Goal: Download file/media

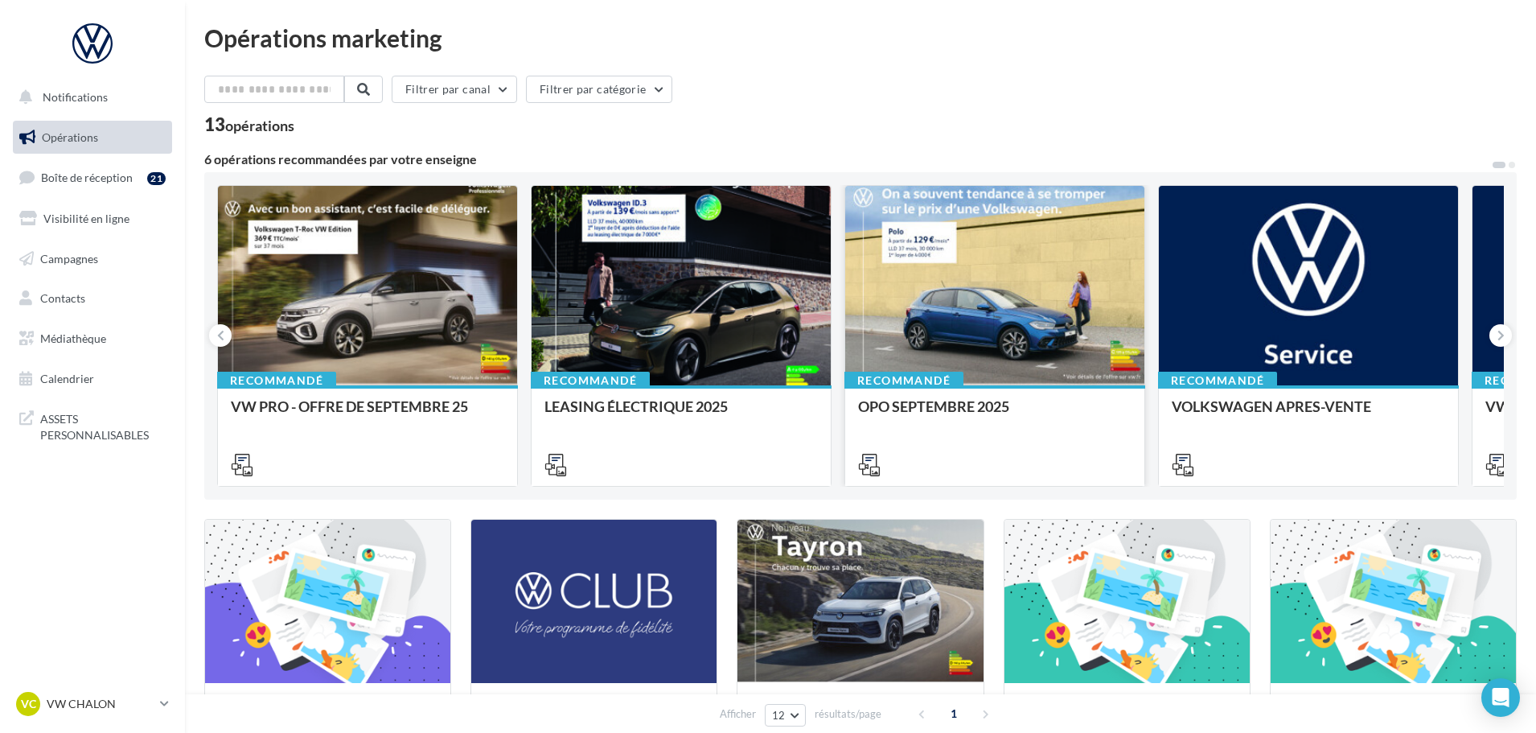
click at [1039, 278] on div at bounding box center [994, 286] width 299 height 201
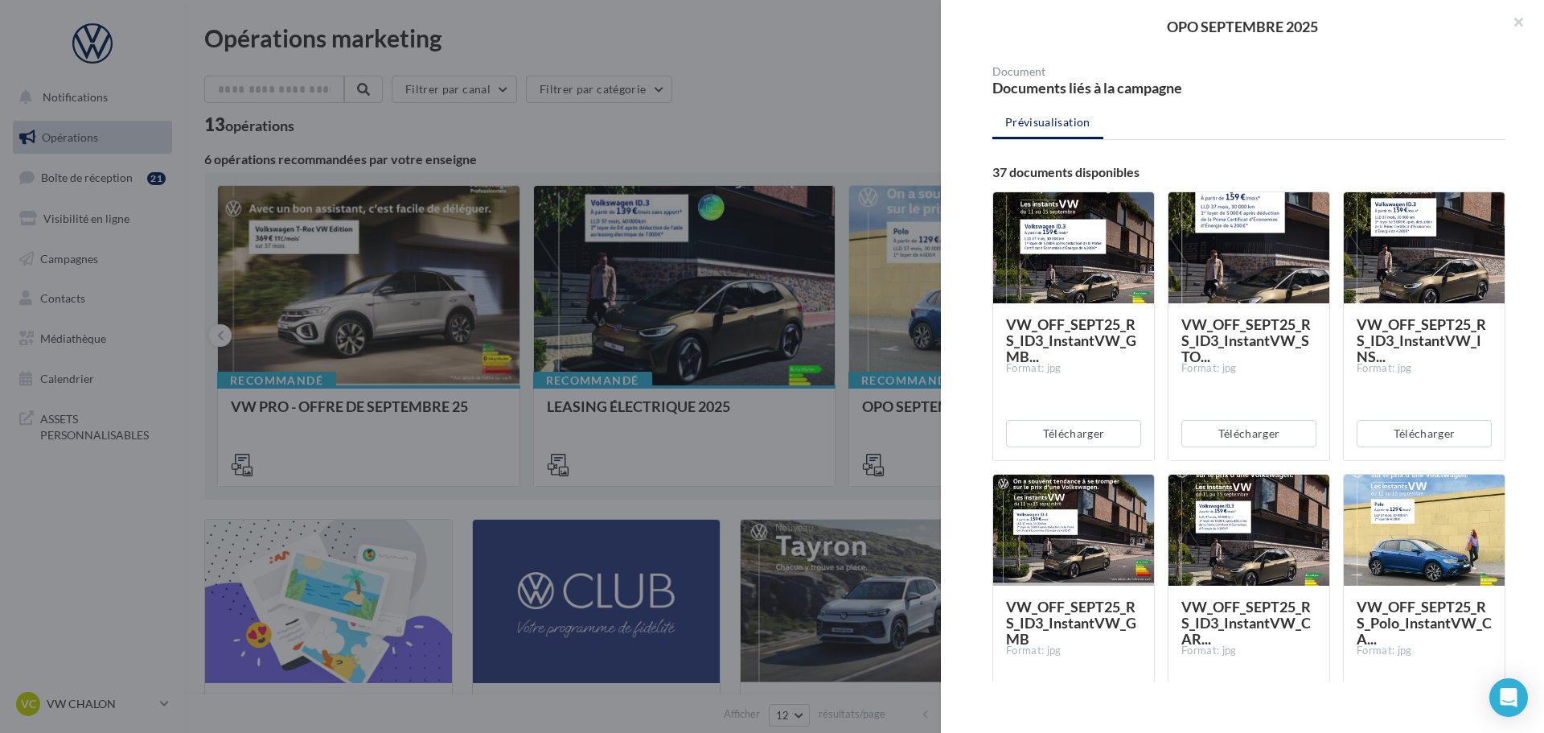
scroll to position [161, 0]
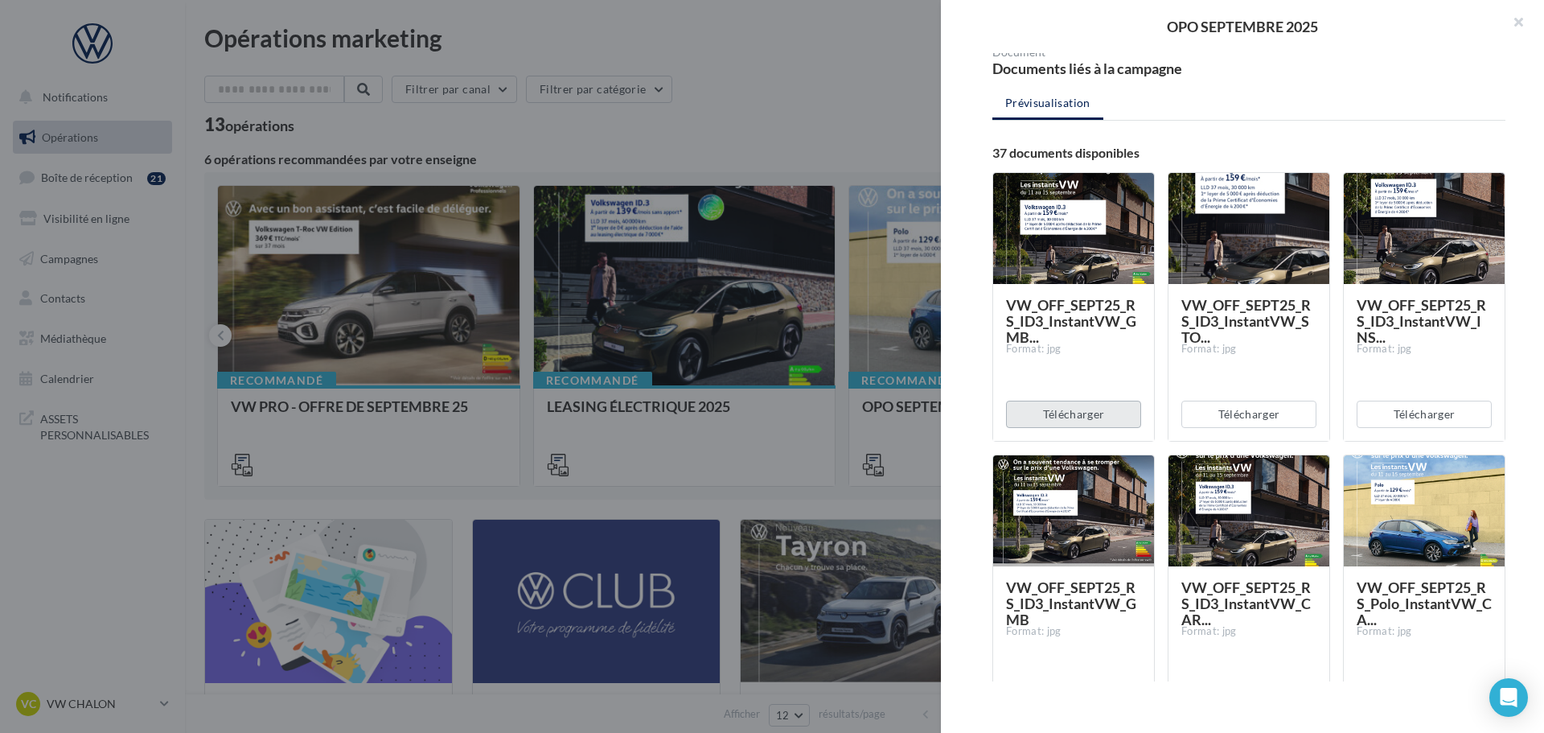
click at [1097, 417] on button "Télécharger" at bounding box center [1073, 414] width 135 height 27
click at [1243, 418] on button "Télécharger" at bounding box center [1248, 414] width 135 height 27
click at [1399, 422] on button "Télécharger" at bounding box center [1424, 414] width 135 height 27
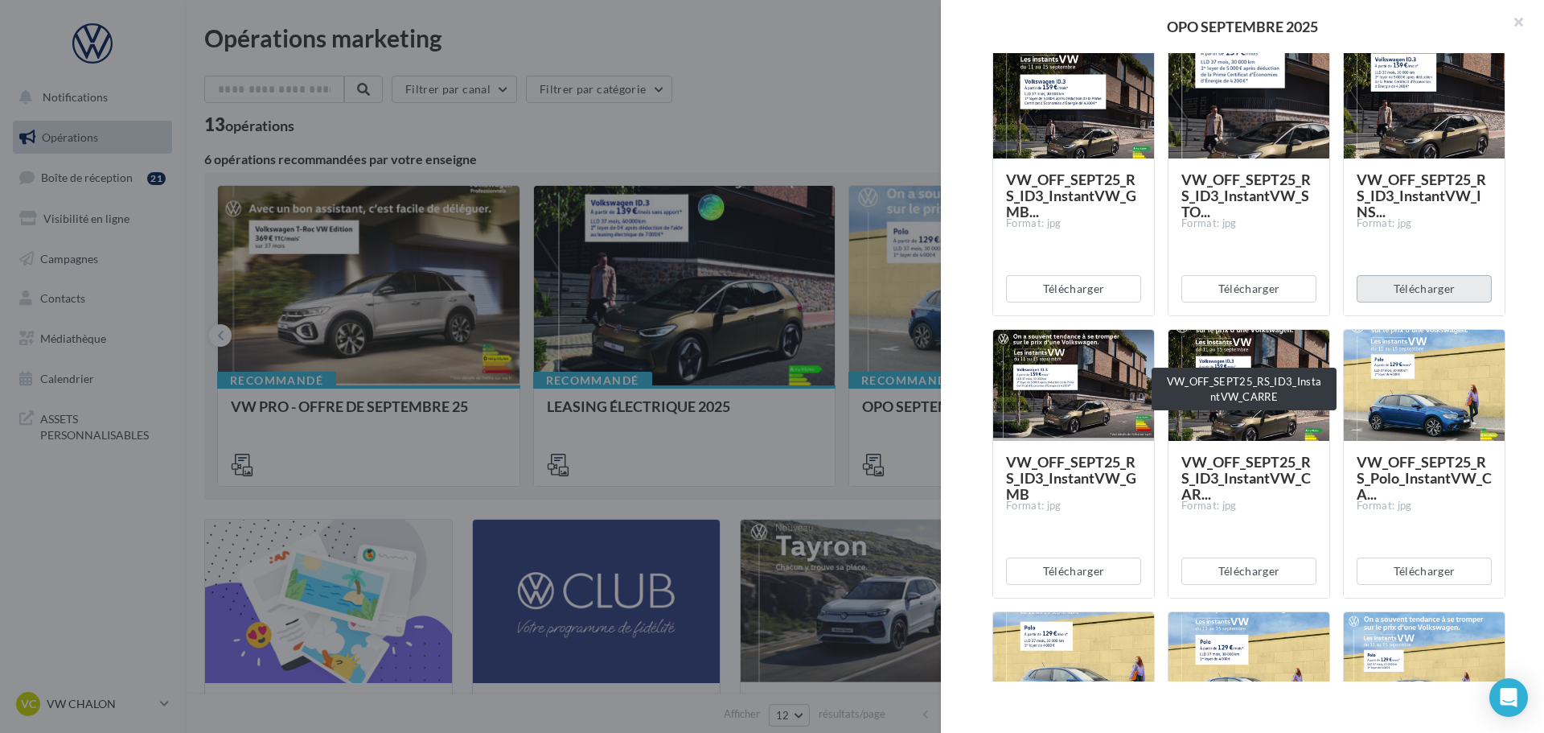
scroll to position [322, 0]
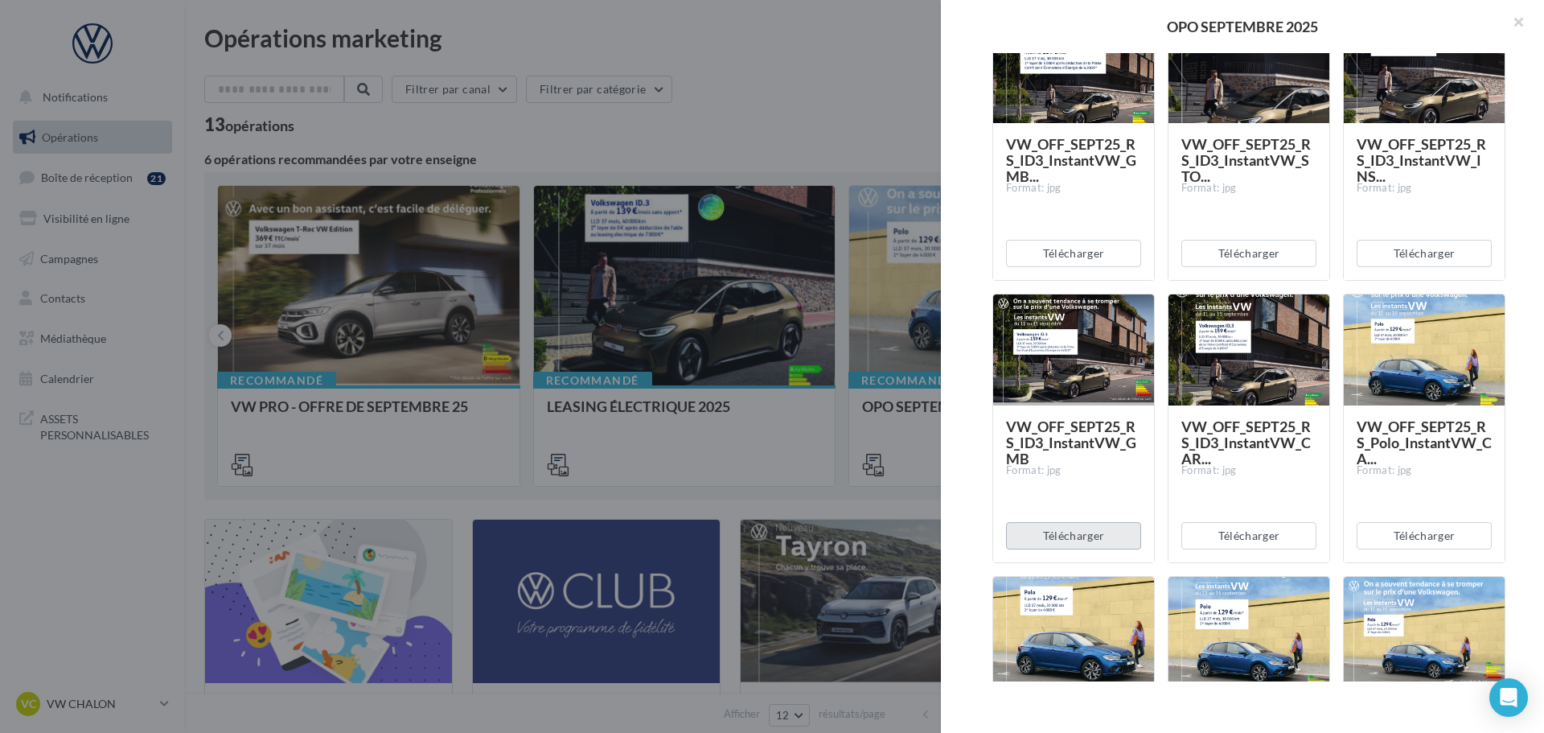
click at [1098, 542] on button "Télécharger" at bounding box center [1073, 535] width 135 height 27
drag, startPoint x: 1248, startPoint y: 536, endPoint x: 1292, endPoint y: 536, distance: 44.2
click at [1248, 536] on button "Télécharger" at bounding box center [1248, 535] width 135 height 27
click at [1413, 533] on button "Télécharger" at bounding box center [1424, 535] width 135 height 27
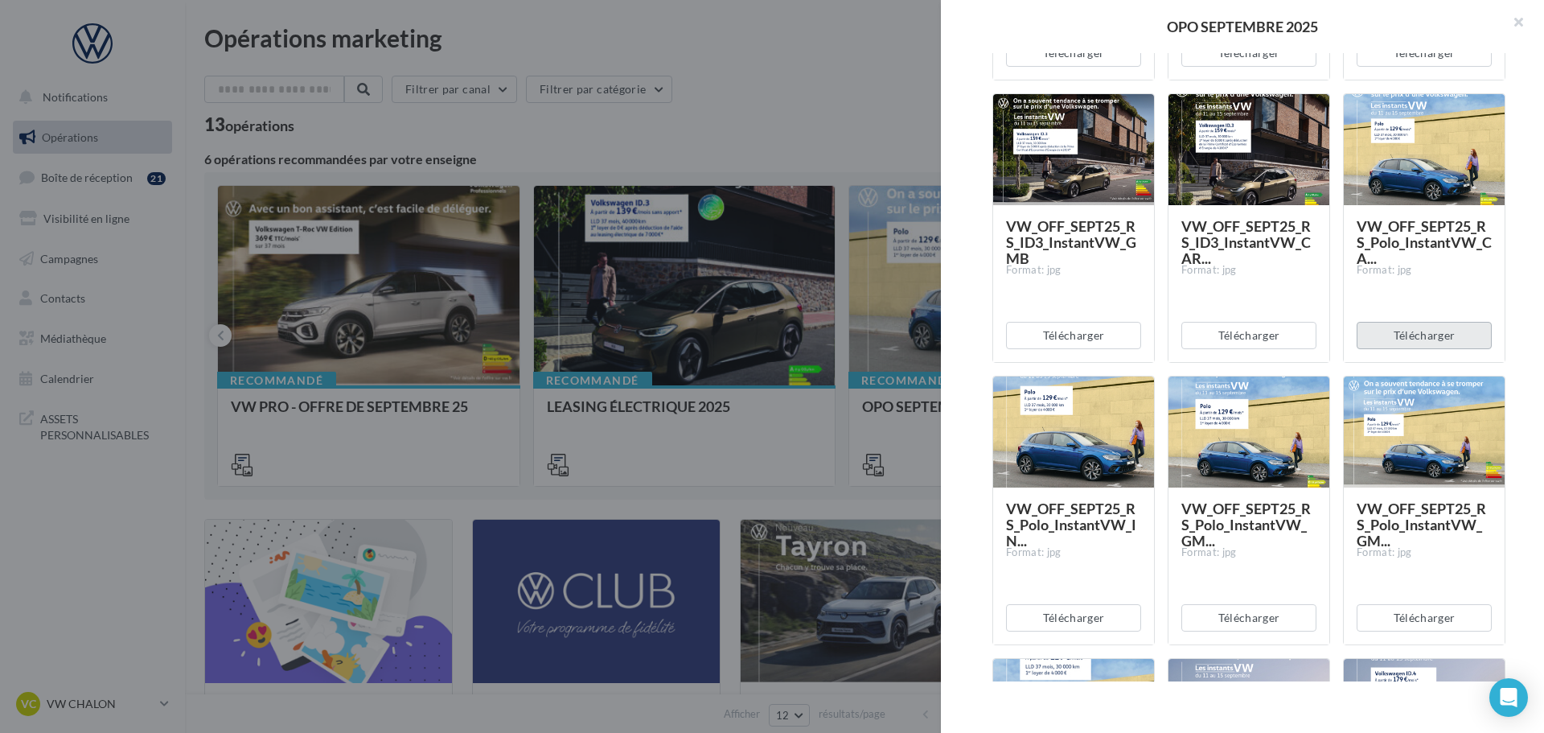
scroll to position [563, 0]
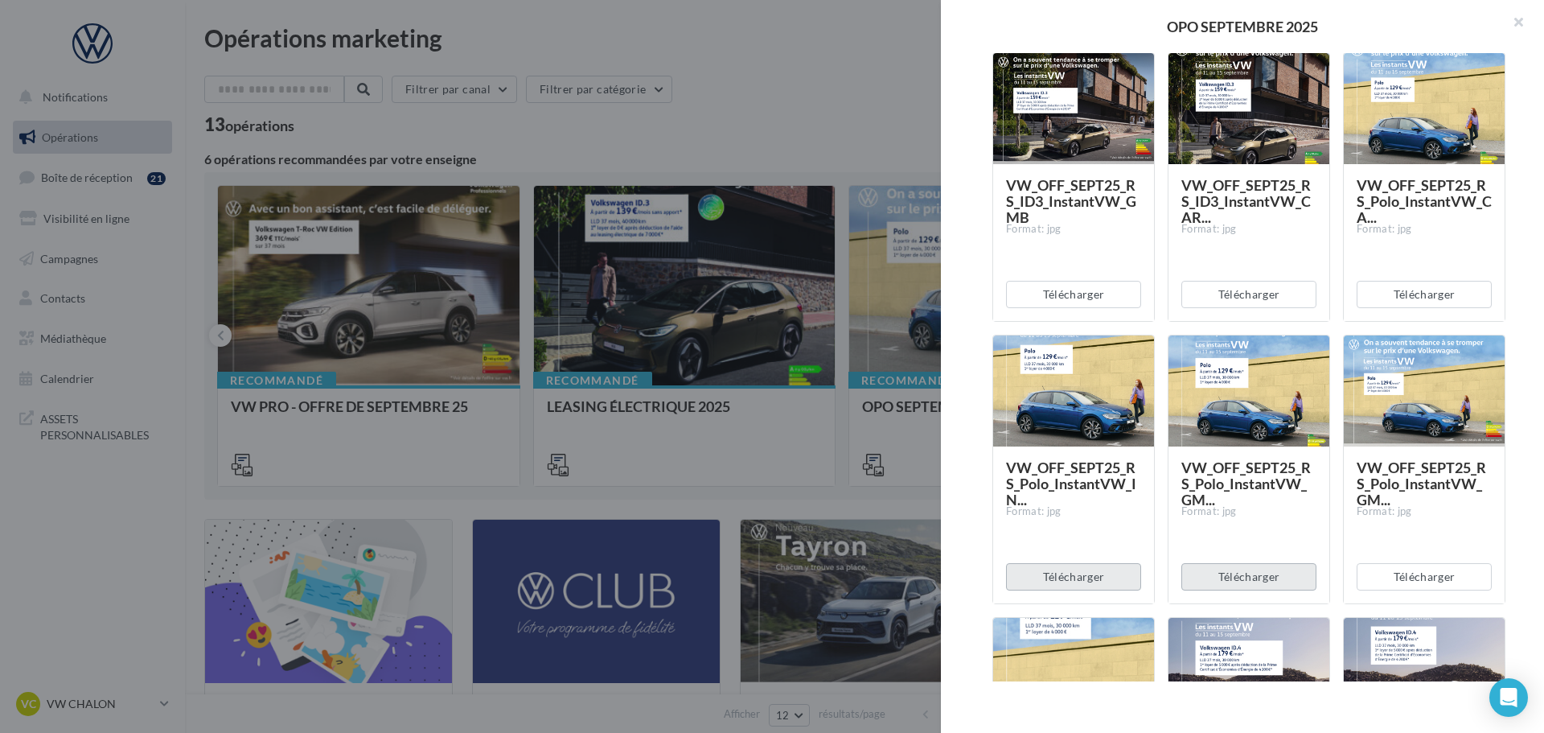
drag, startPoint x: 1103, startPoint y: 572, endPoint x: 1205, endPoint y: 576, distance: 101.4
click at [1103, 572] on button "Télécharger" at bounding box center [1073, 576] width 135 height 27
click at [1236, 579] on button "Télécharger" at bounding box center [1248, 576] width 135 height 27
click at [1422, 570] on button "Télécharger" at bounding box center [1424, 576] width 135 height 27
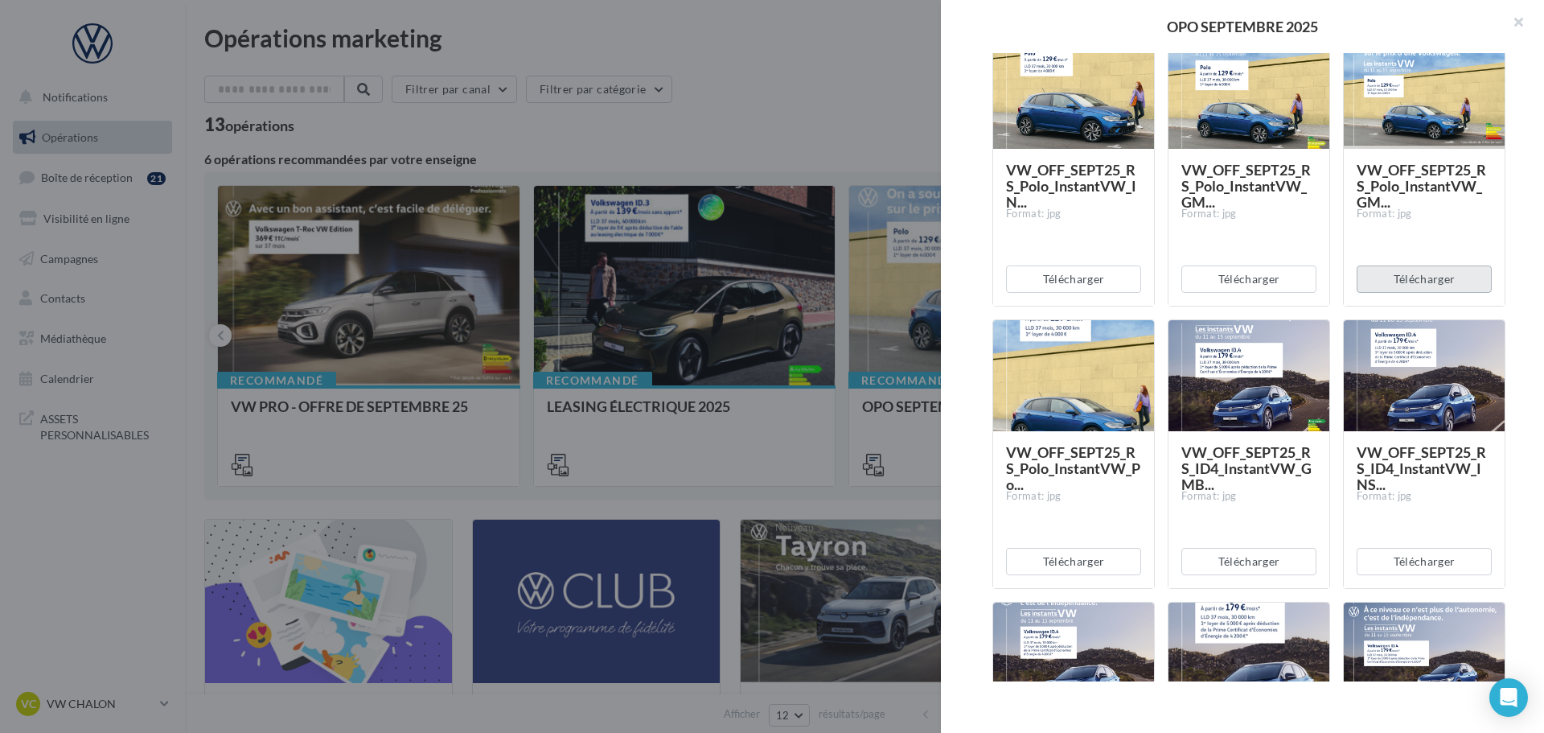
scroll to position [965, 0]
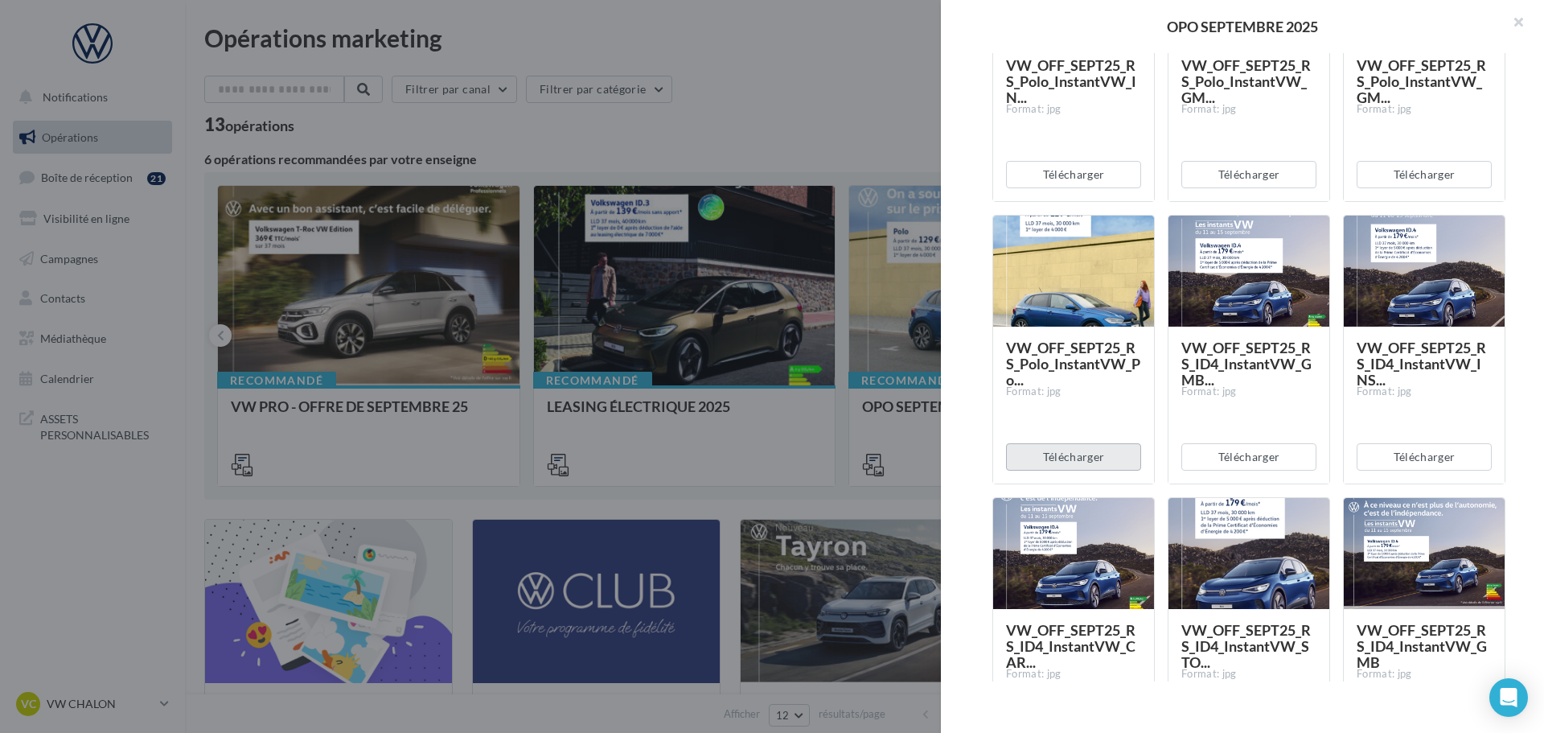
click at [1070, 458] on button "Télécharger" at bounding box center [1073, 456] width 135 height 27
click at [1262, 457] on button "Télécharger" at bounding box center [1248, 456] width 135 height 27
click at [1414, 463] on button "Télécharger" at bounding box center [1424, 456] width 135 height 27
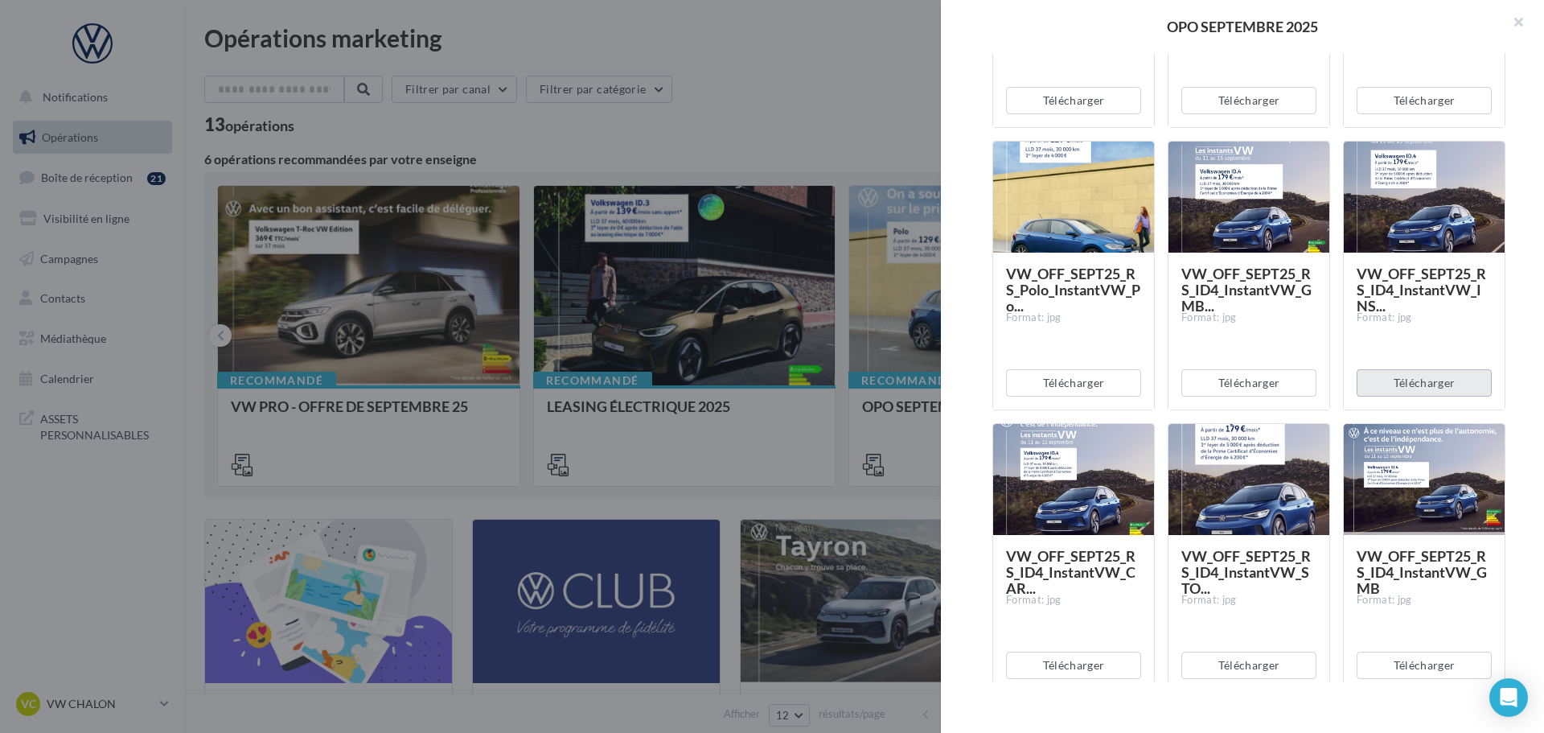
scroll to position [1126, 0]
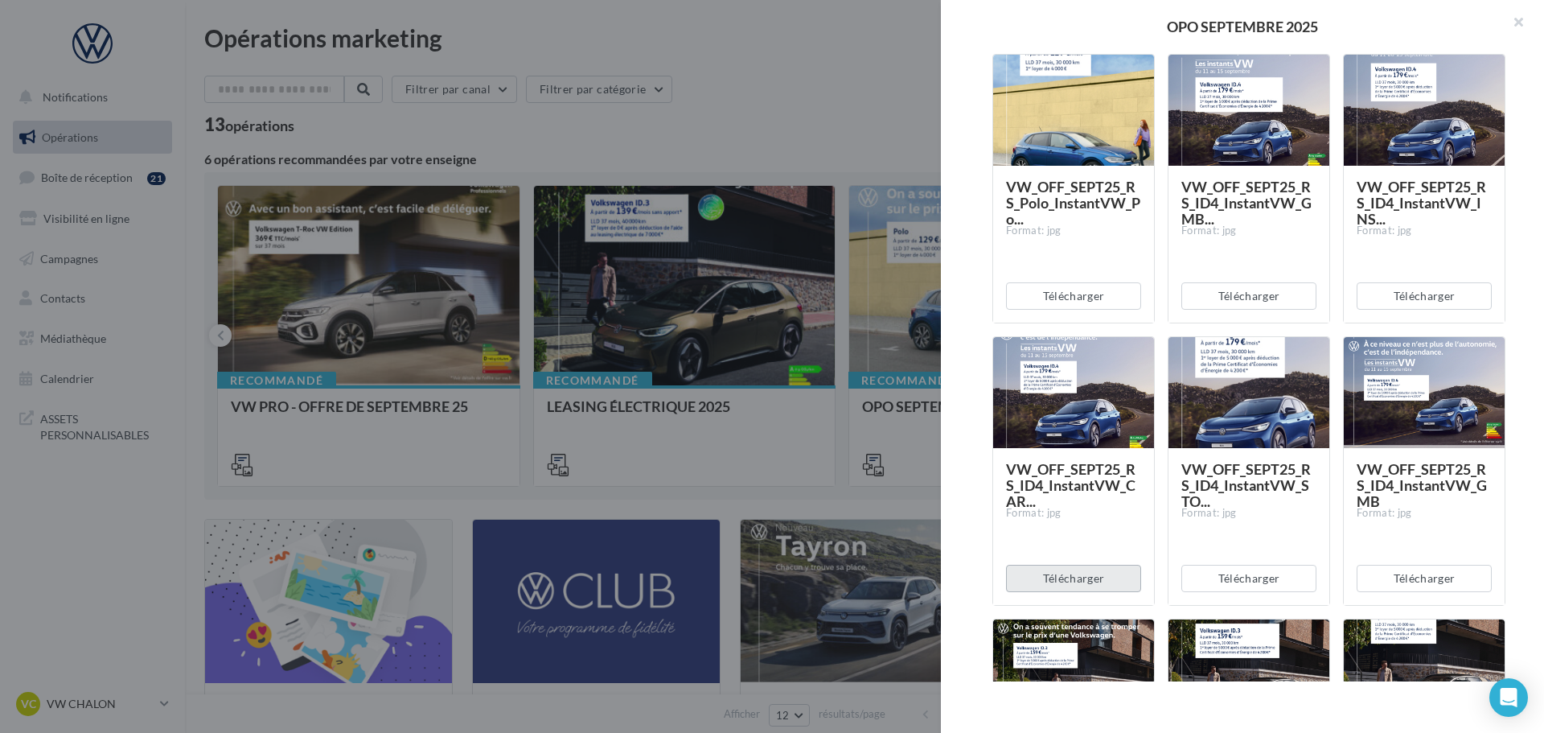
click at [1069, 585] on button "Télécharger" at bounding box center [1073, 578] width 135 height 27
click at [1244, 594] on div "Télécharger" at bounding box center [1249, 578] width 161 height 53
click at [1250, 579] on button "Télécharger" at bounding box center [1248, 578] width 135 height 27
click at [1386, 575] on button "Télécharger" at bounding box center [1424, 578] width 135 height 27
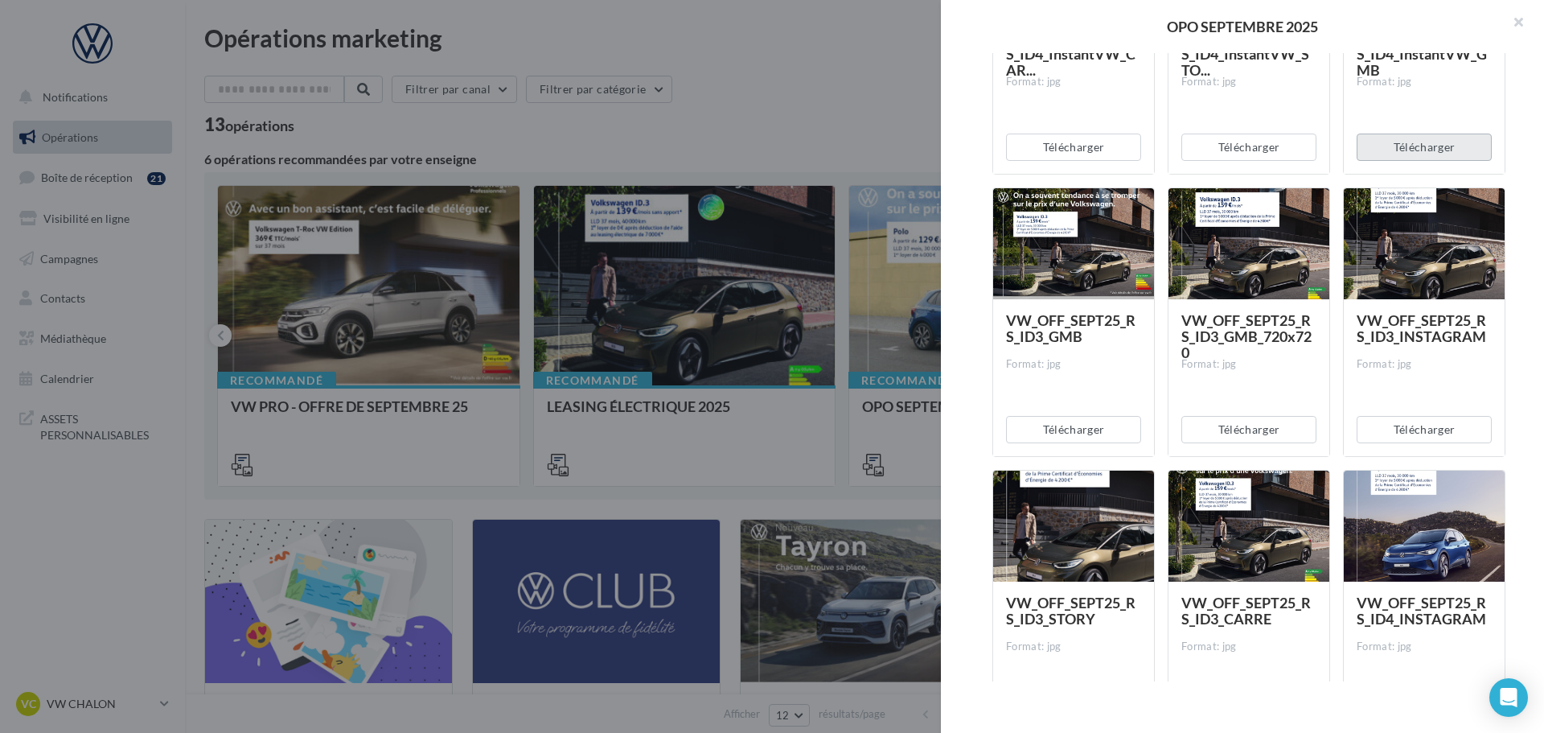
scroll to position [1528, 0]
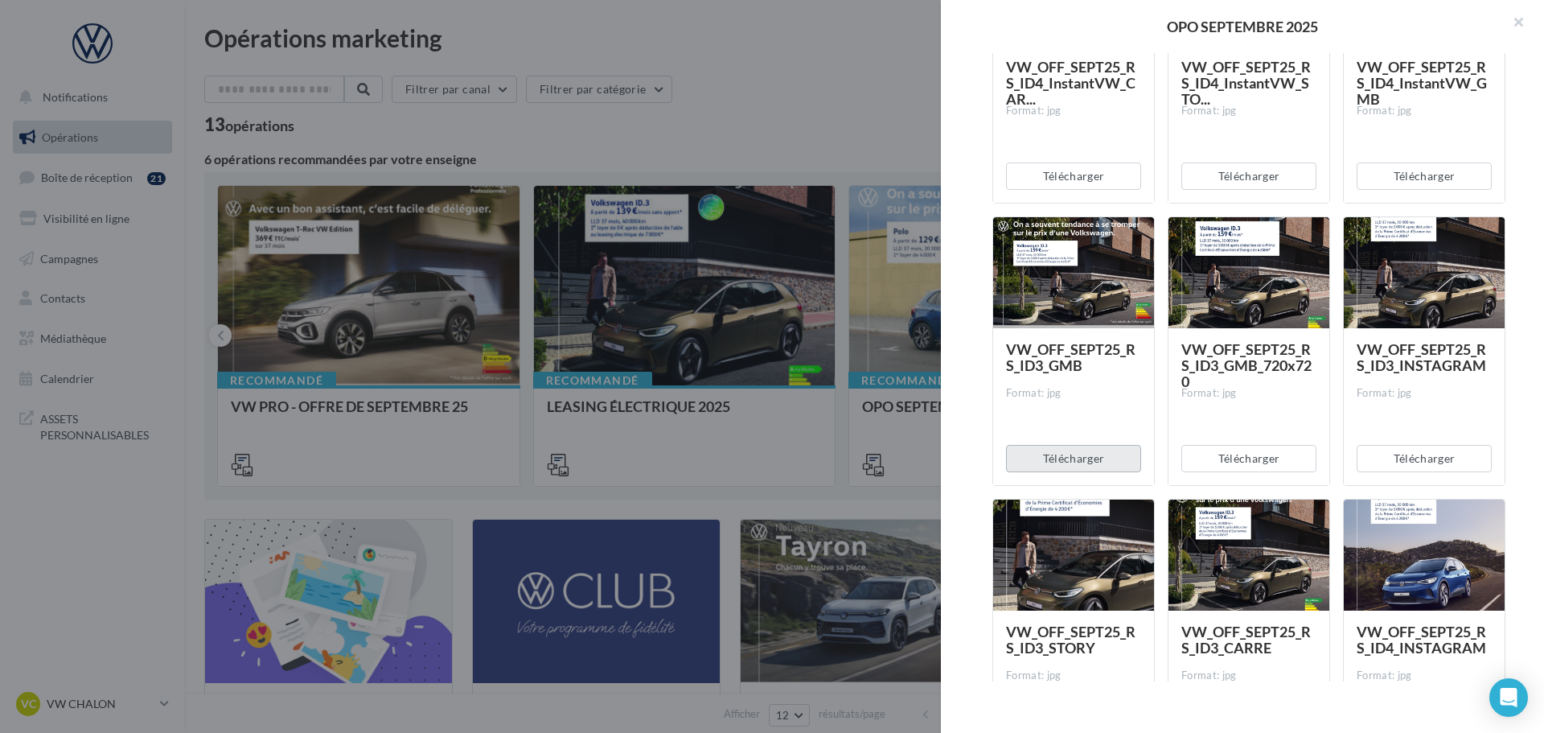
click at [1072, 462] on button "Télécharger" at bounding box center [1073, 458] width 135 height 27
click at [1227, 457] on button "Télécharger" at bounding box center [1248, 458] width 135 height 27
click at [1411, 459] on button "Télécharger" at bounding box center [1424, 458] width 135 height 27
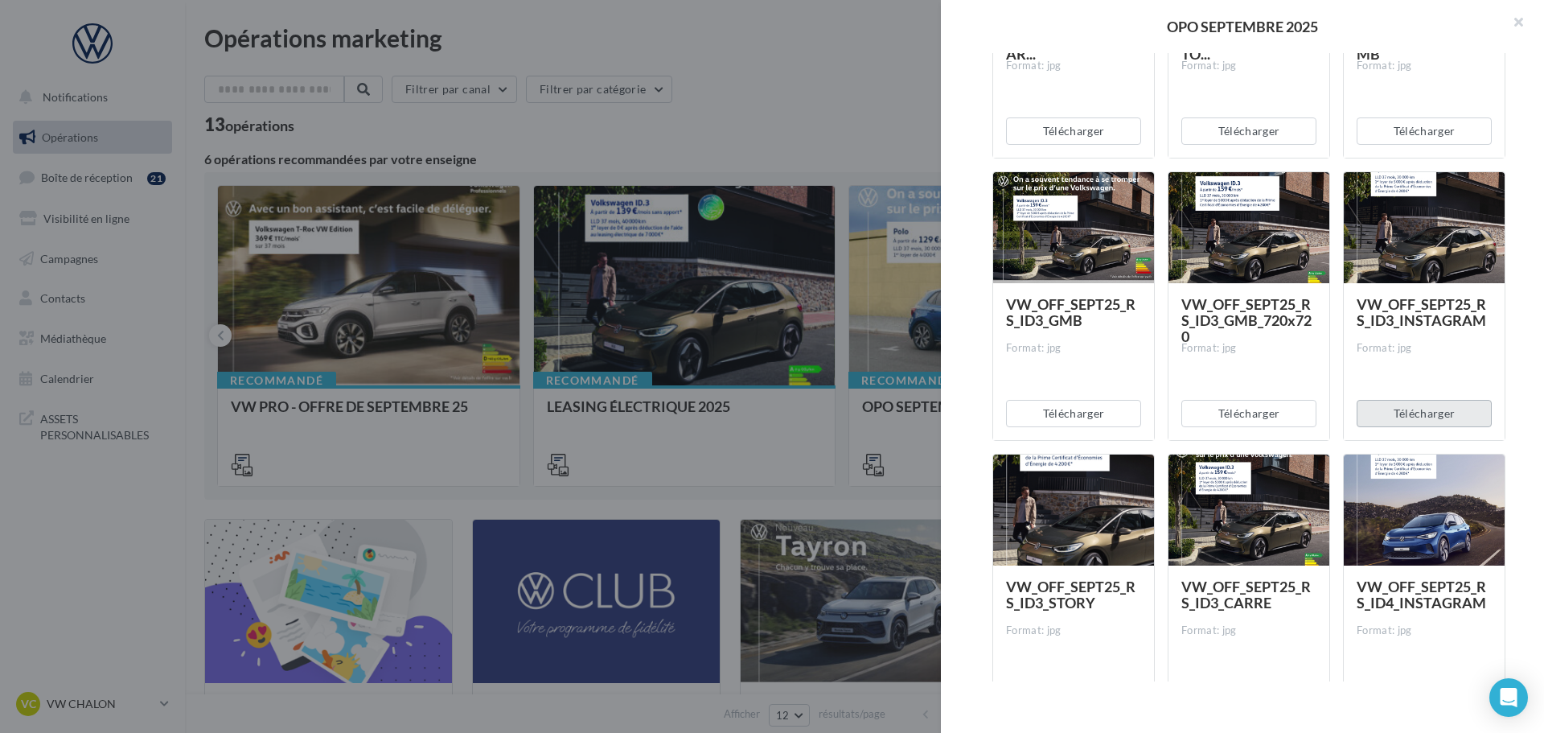
scroll to position [1689, 0]
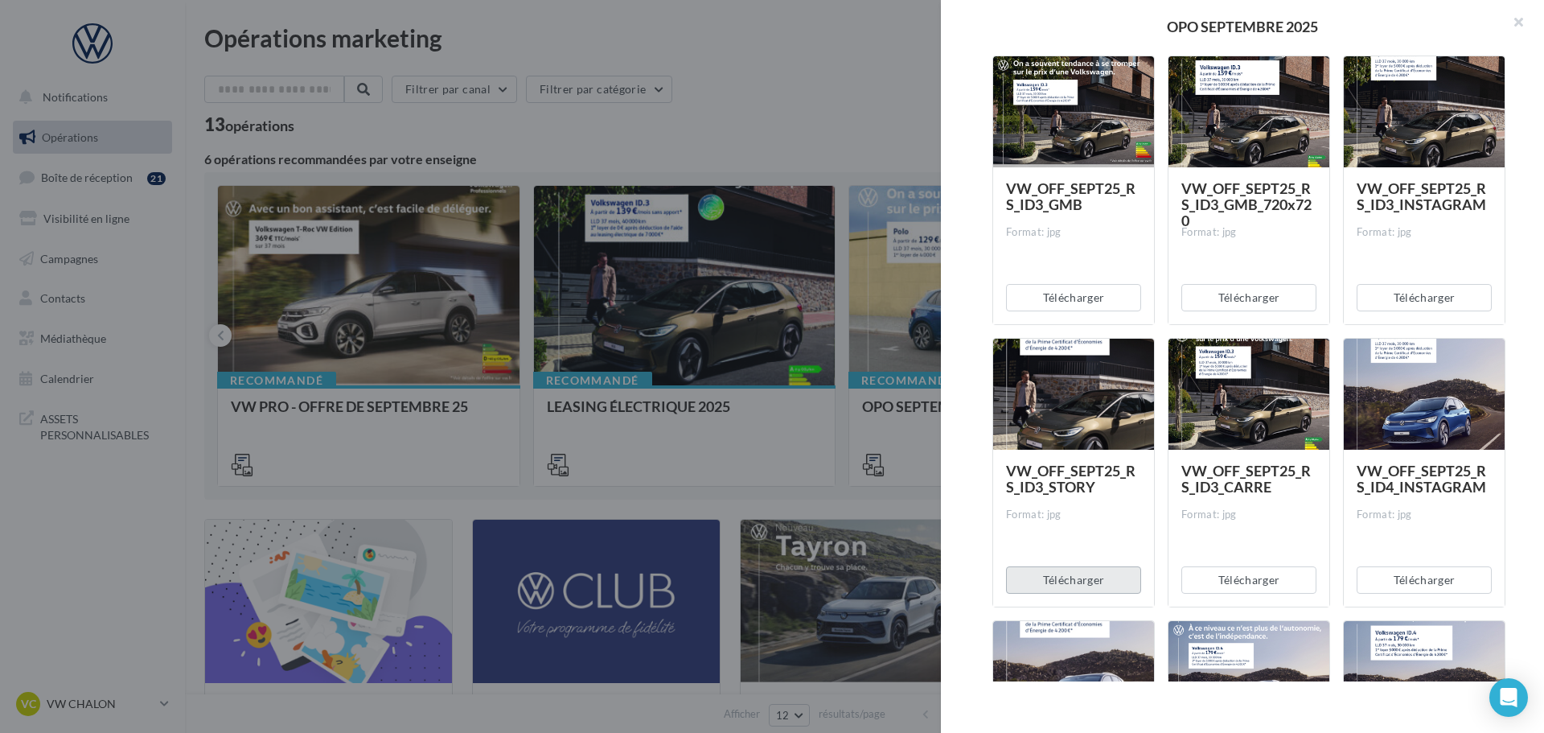
drag, startPoint x: 1071, startPoint y: 586, endPoint x: 1081, endPoint y: 582, distance: 10.8
click at [1071, 586] on button "Télécharger" at bounding box center [1073, 579] width 135 height 27
click at [1220, 581] on button "Télécharger" at bounding box center [1248, 579] width 135 height 27
click at [1388, 578] on button "Télécharger" at bounding box center [1424, 579] width 135 height 27
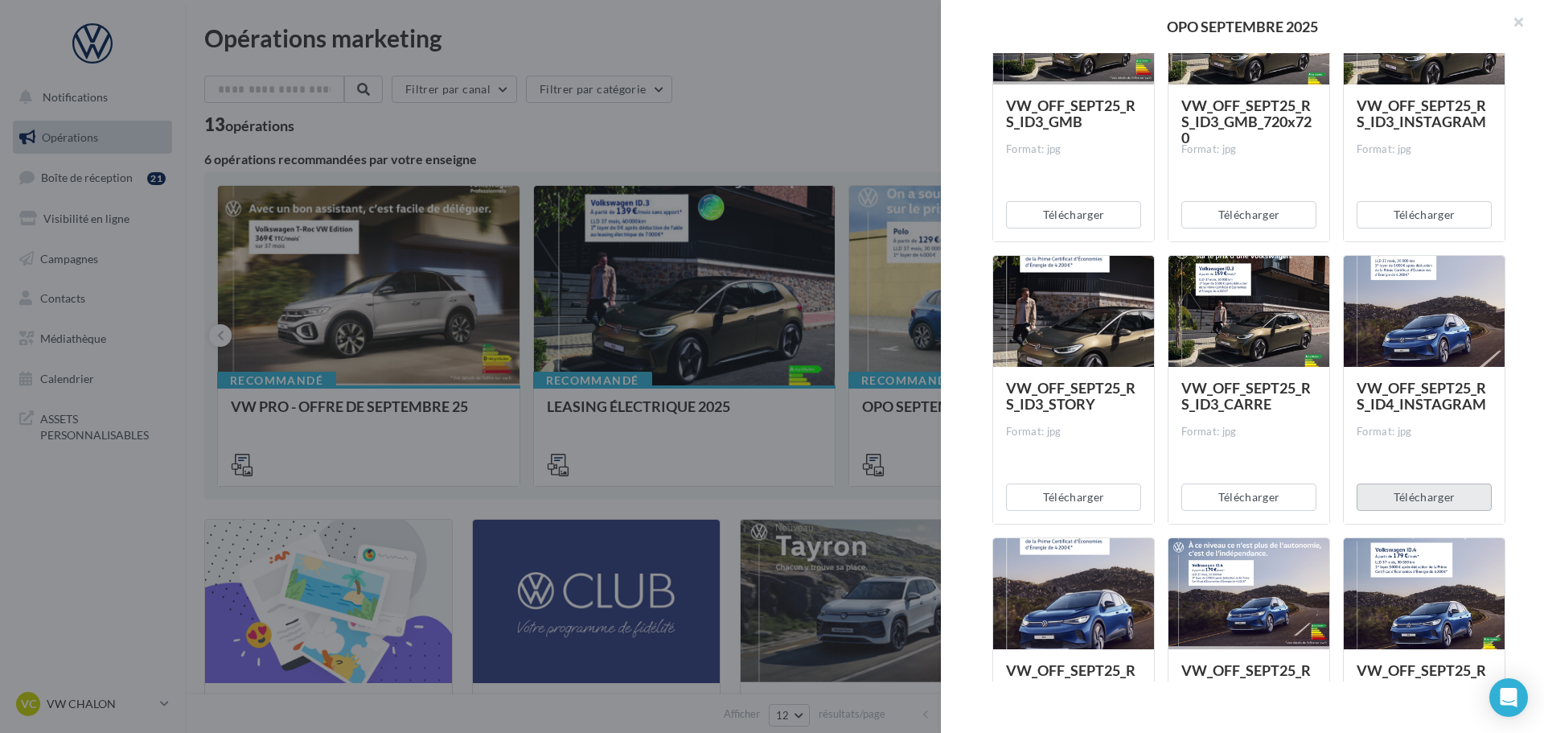
scroll to position [1930, 0]
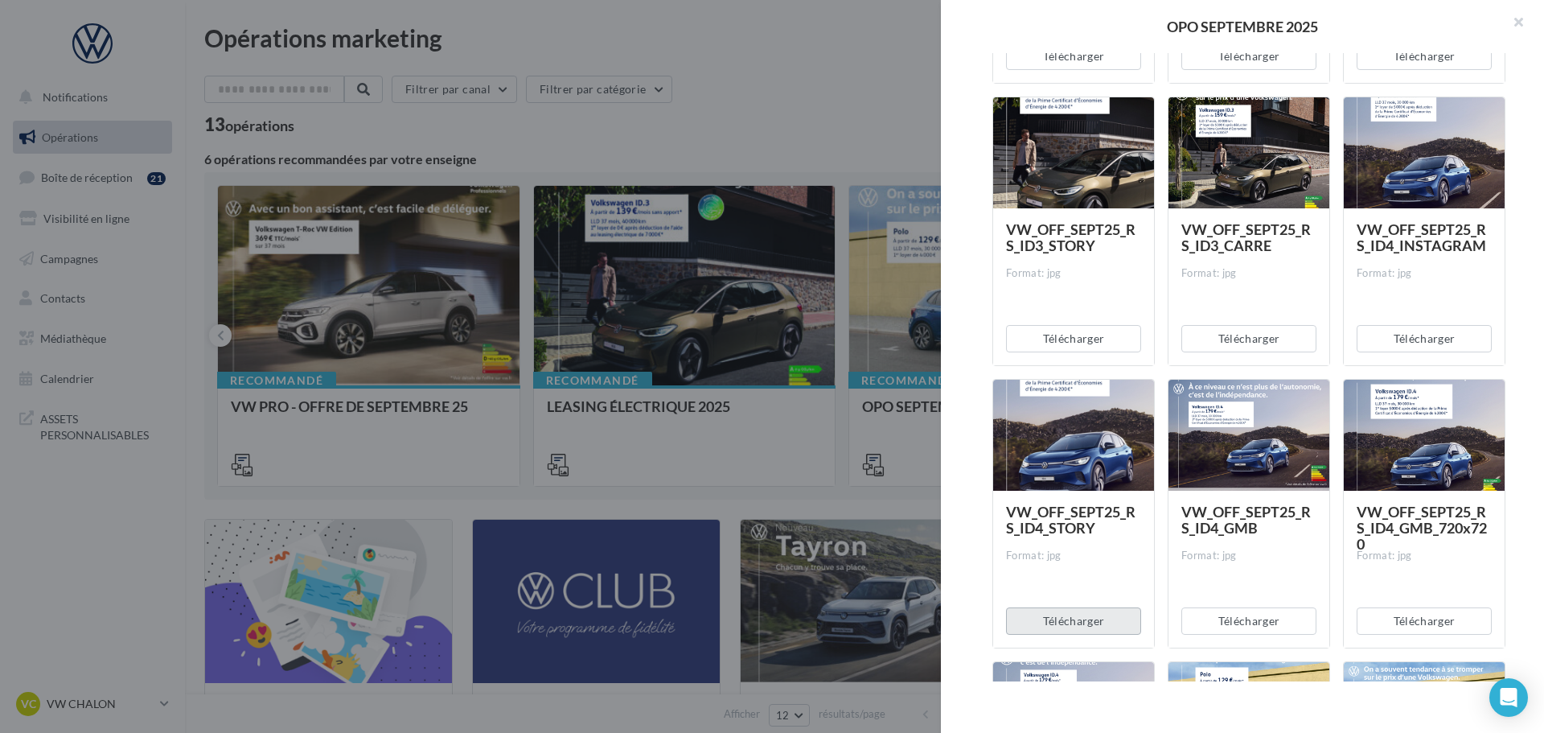
click at [1066, 627] on button "Télécharger" at bounding box center [1073, 620] width 135 height 27
click at [1267, 622] on button "Télécharger" at bounding box center [1248, 620] width 135 height 27
click at [1398, 613] on button "Télécharger" at bounding box center [1424, 620] width 135 height 27
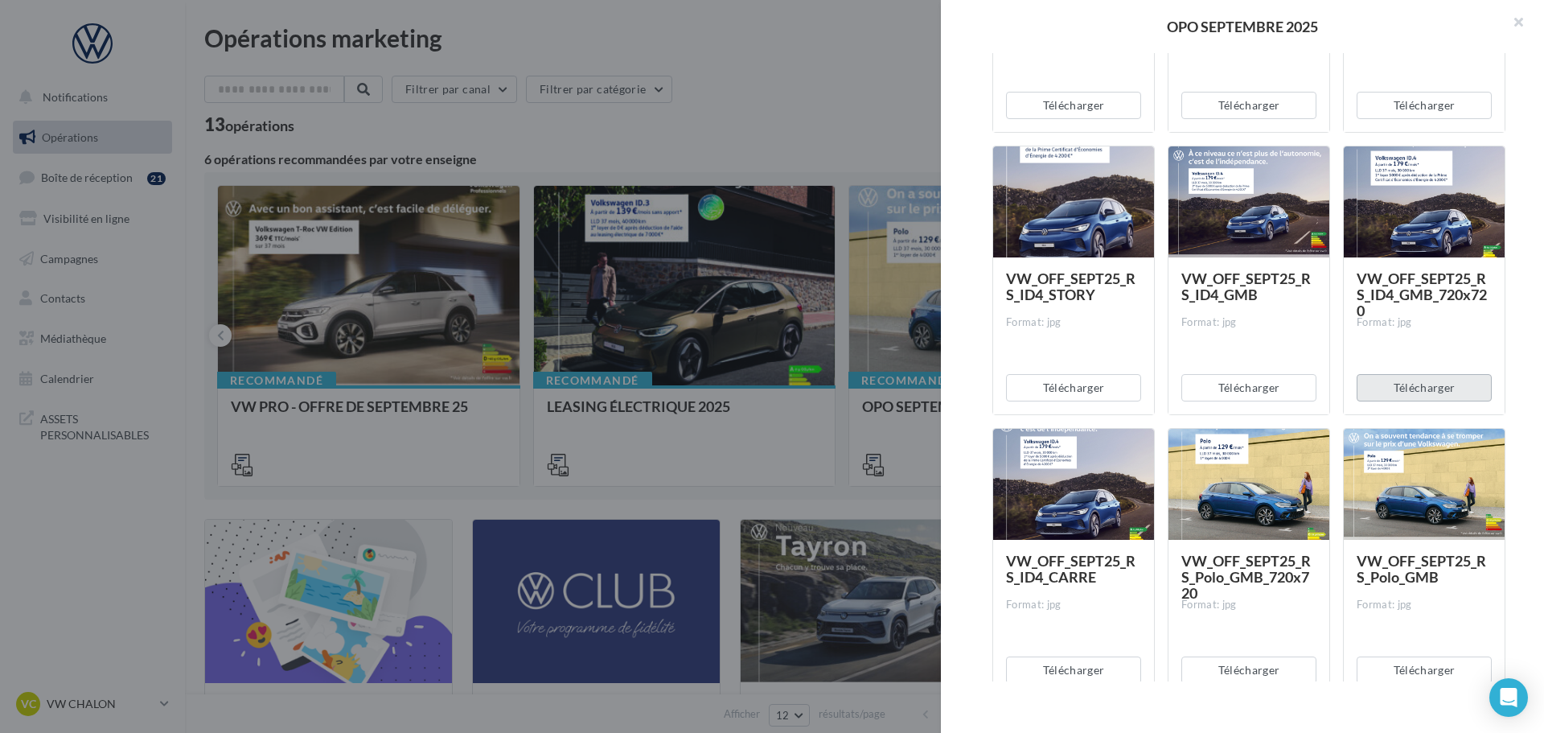
scroll to position [2172, 0]
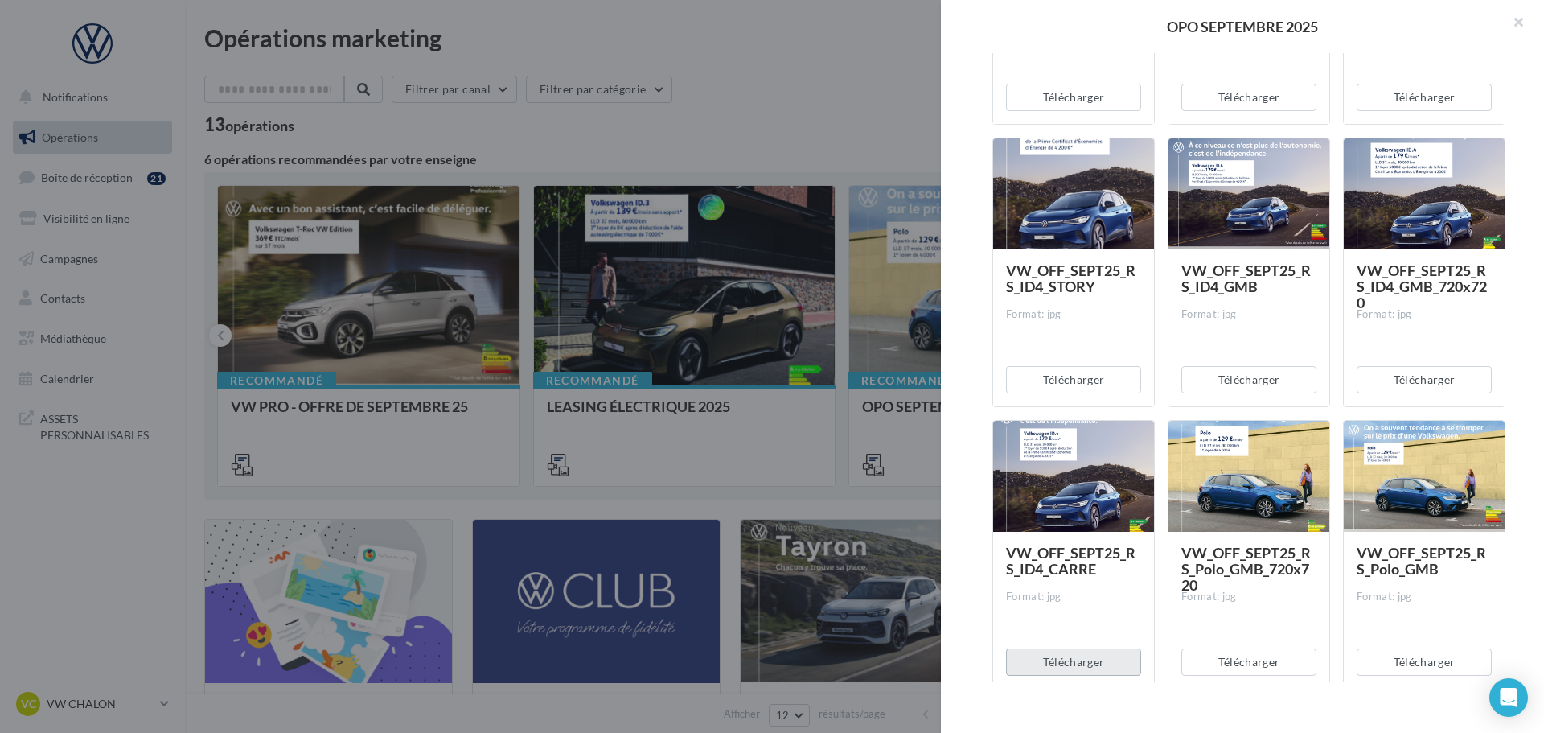
click at [1077, 661] on button "Télécharger" at bounding box center [1073, 661] width 135 height 27
click at [1239, 660] on button "Télécharger" at bounding box center [1248, 661] width 135 height 27
click at [1413, 660] on button "Télécharger" at bounding box center [1424, 661] width 135 height 27
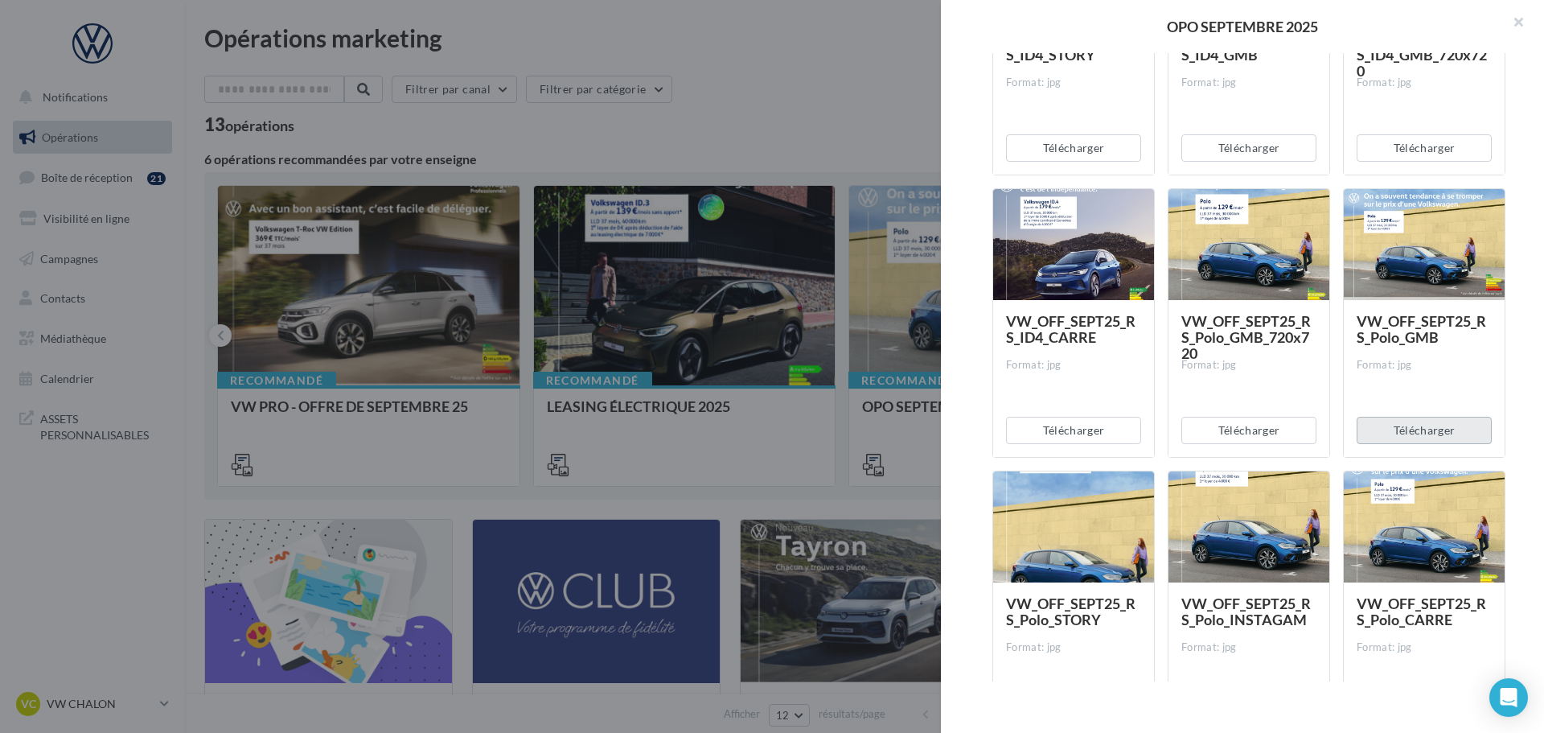
scroll to position [2493, 0]
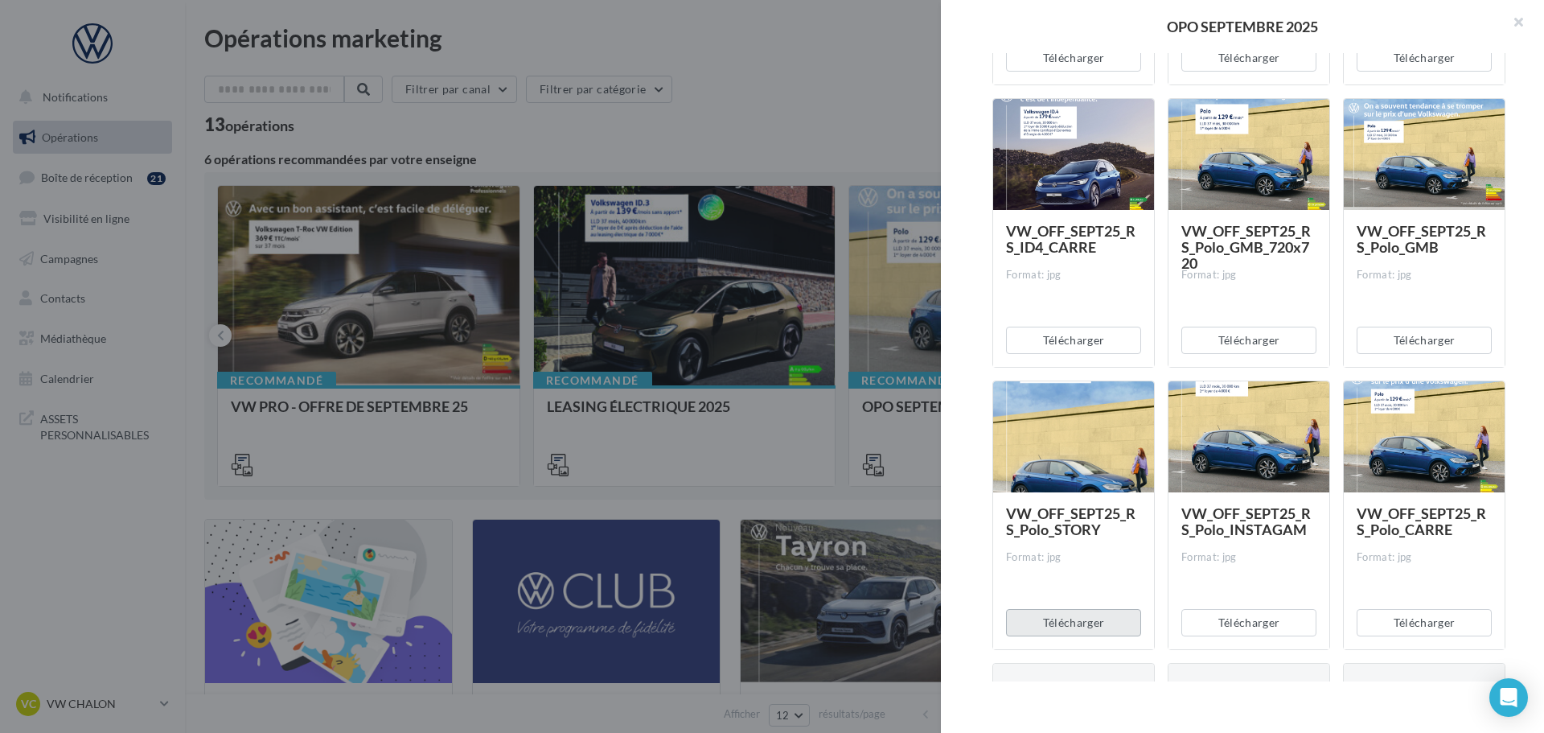
click at [1057, 625] on button "Télécharger" at bounding box center [1073, 622] width 135 height 27
click at [1239, 626] on button "Télécharger" at bounding box center [1248, 622] width 135 height 27
click at [1422, 627] on button "Télécharger" at bounding box center [1424, 622] width 135 height 27
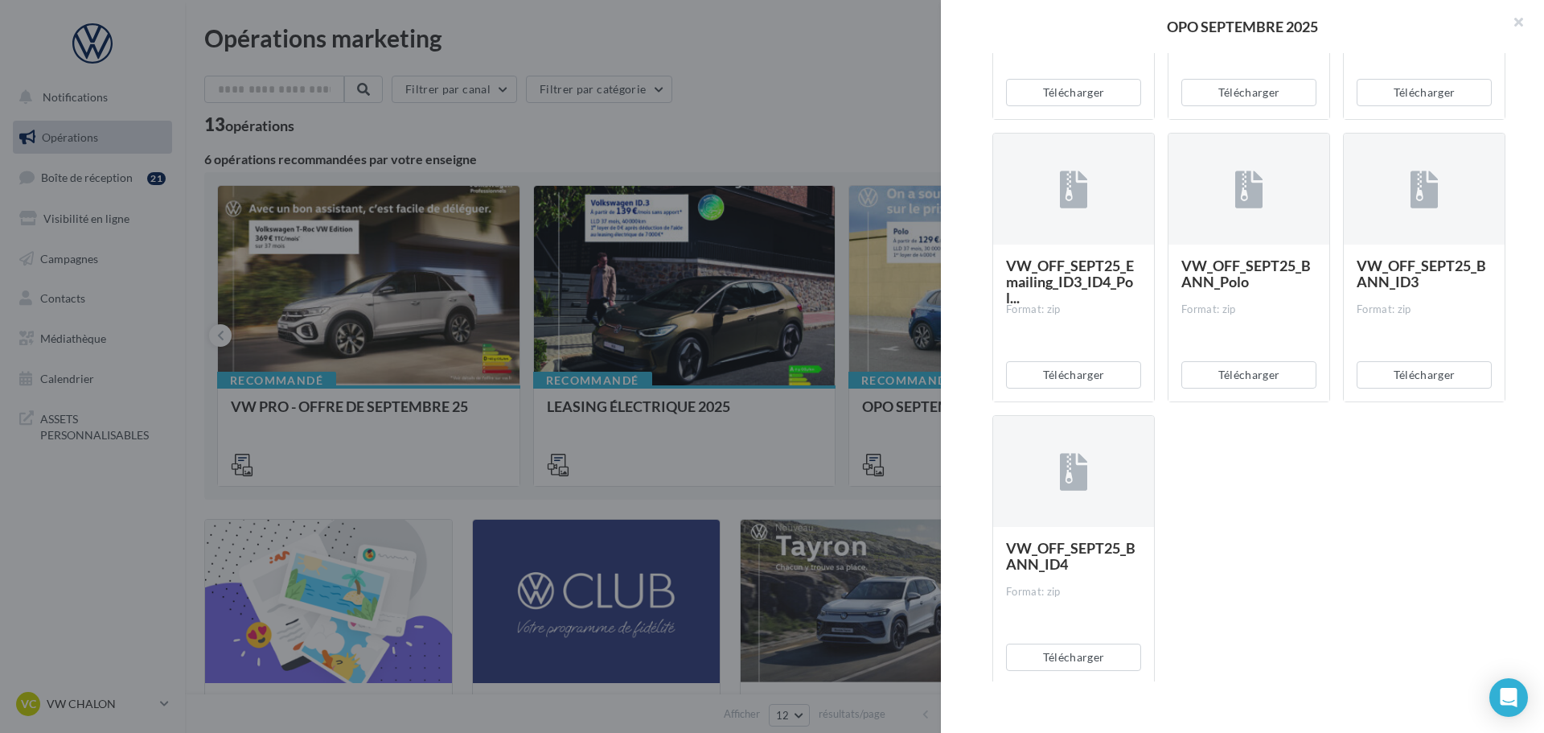
scroll to position [3335, 0]
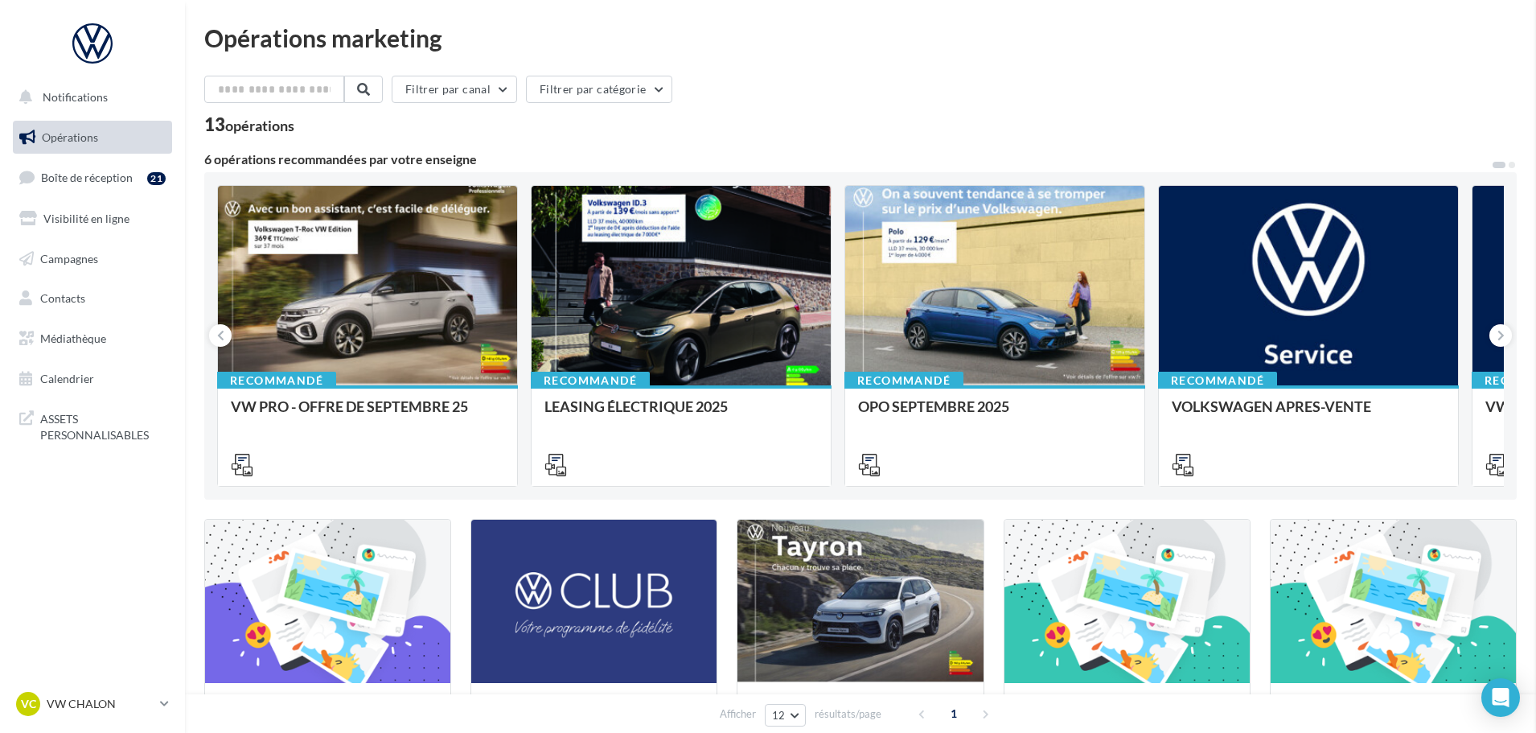
click at [987, 300] on div at bounding box center [994, 286] width 299 height 201
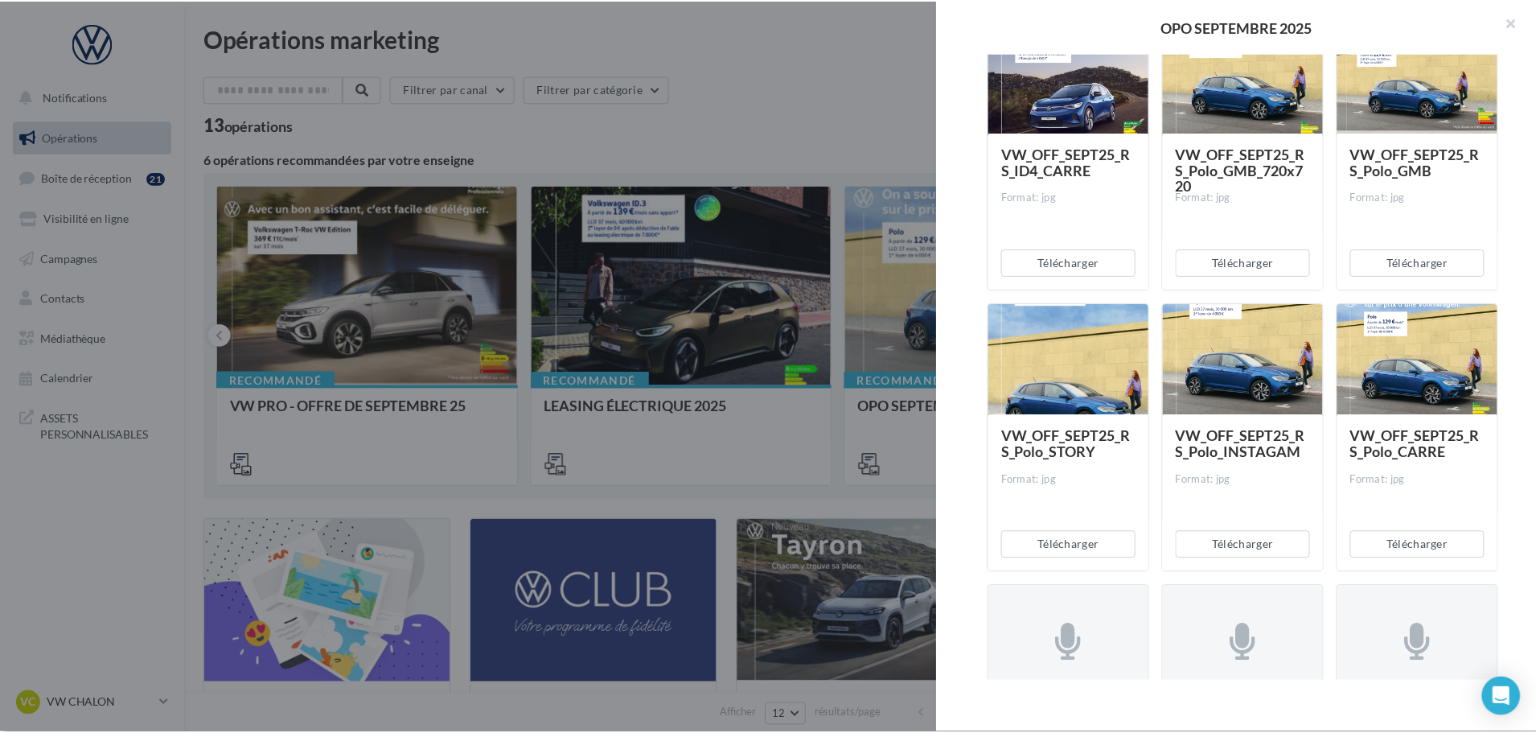
scroll to position [2574, 0]
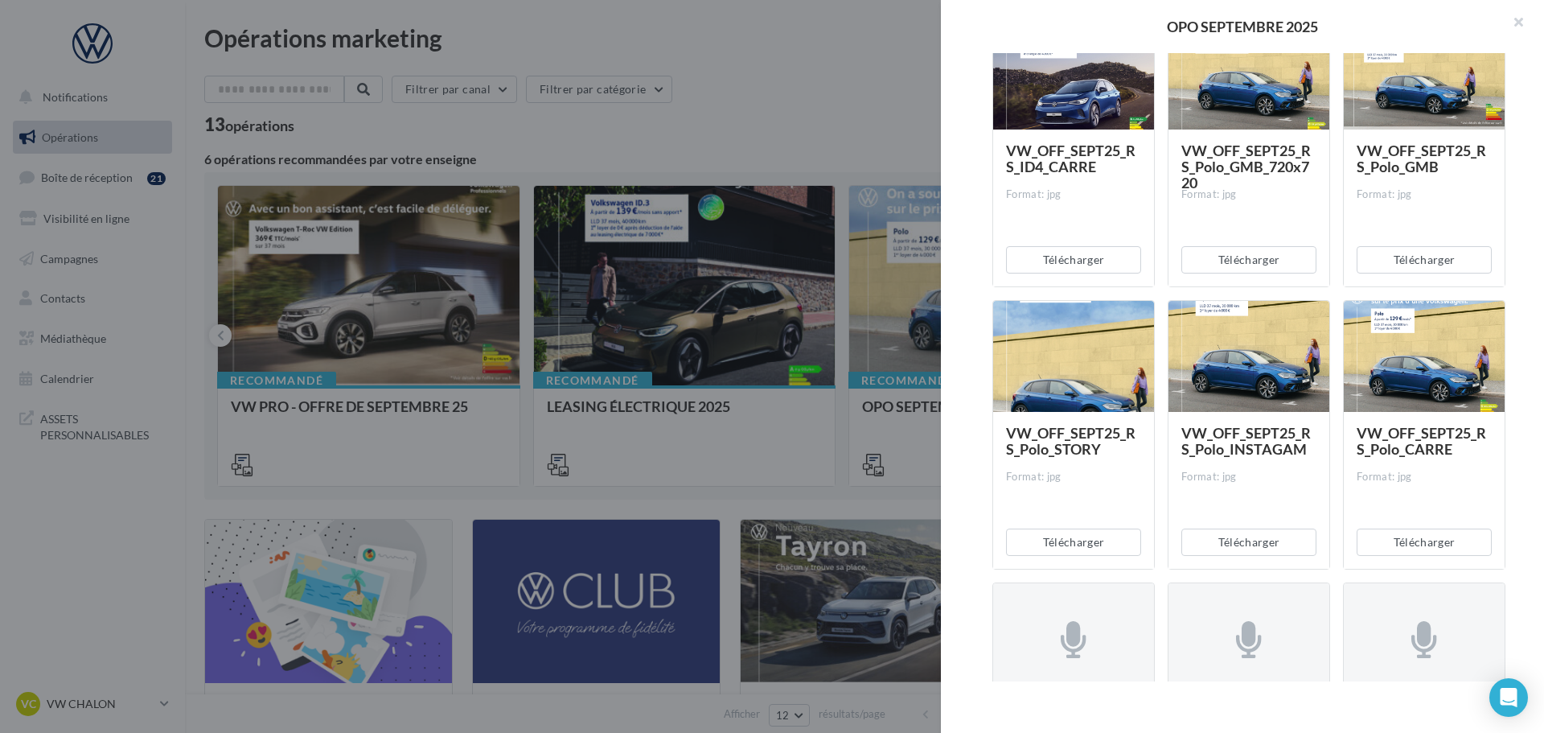
click at [121, 427] on div at bounding box center [772, 366] width 1544 height 733
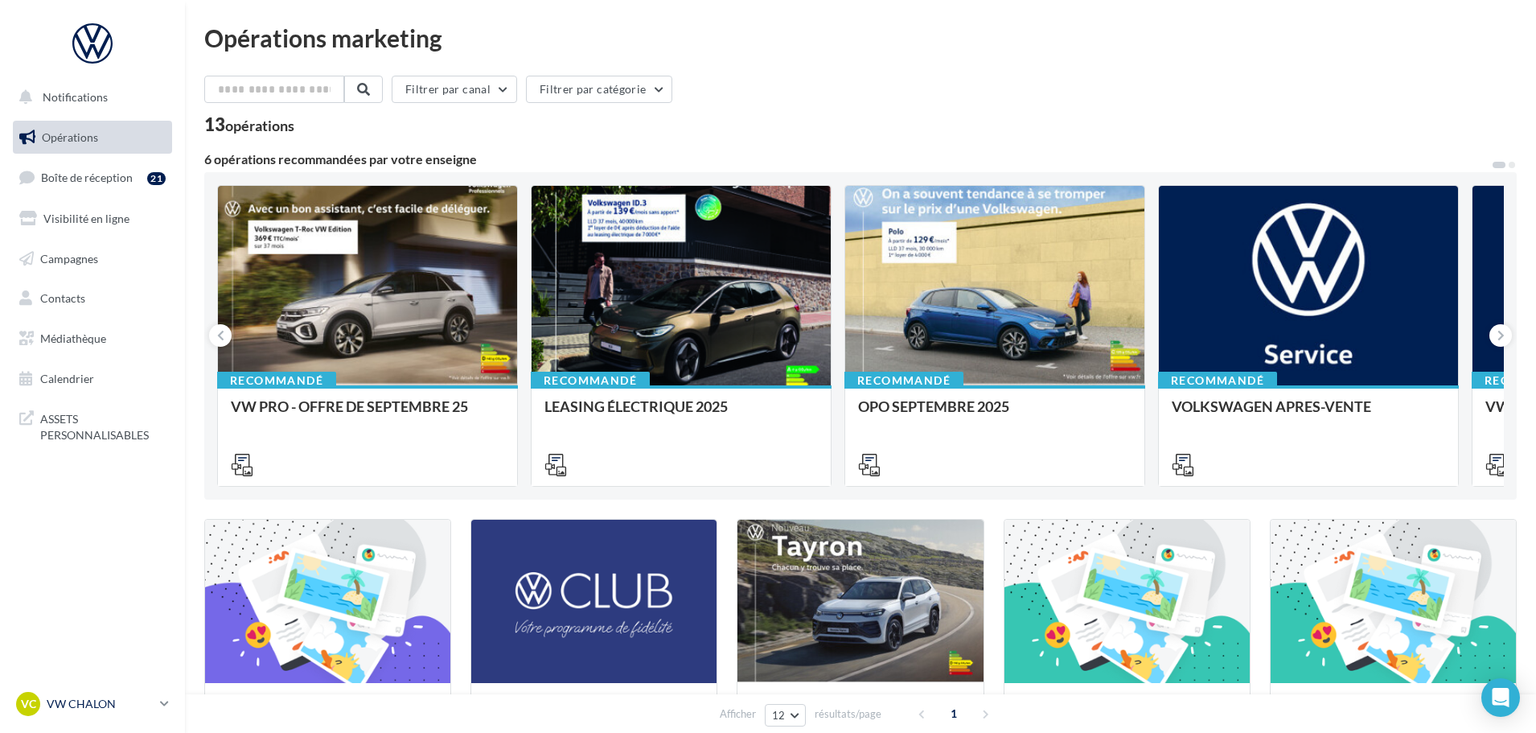
click at [133, 691] on link "VC VW CHALON vw-cha-dup" at bounding box center [92, 703] width 159 height 31
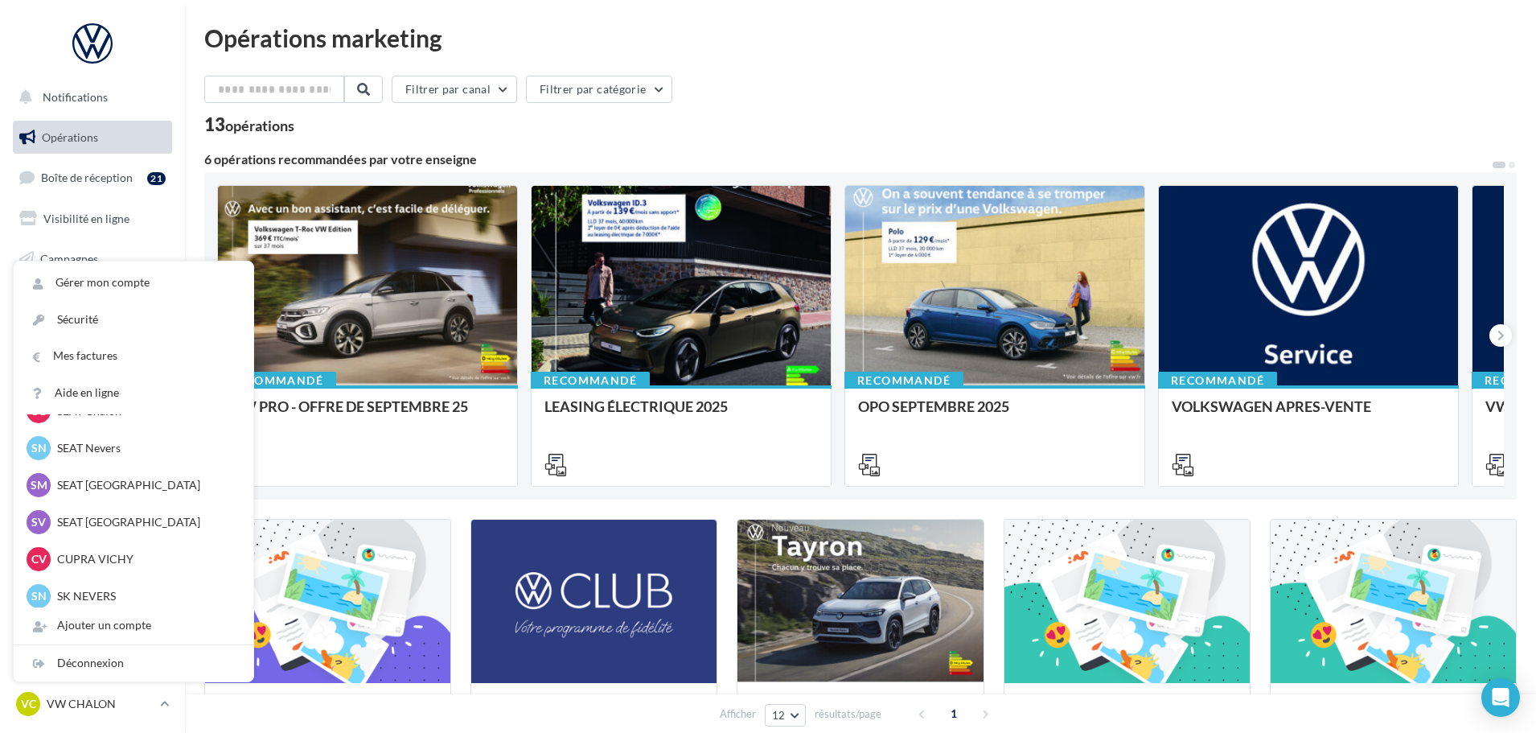
scroll to position [241, 0]
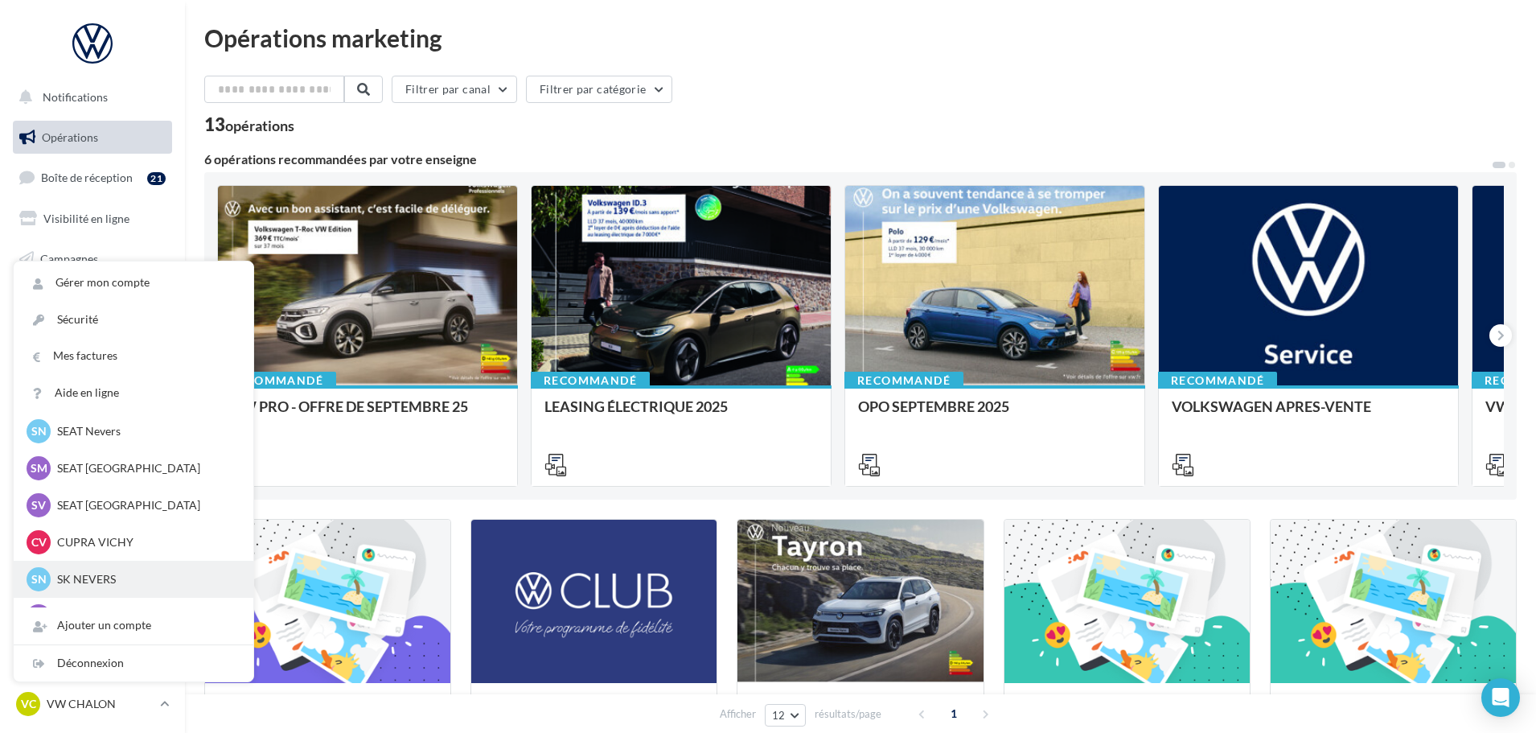
click at [117, 575] on p "SK NEVERS" at bounding box center [145, 579] width 177 height 16
